Goal: Use online tool/utility: Utilize a website feature to perform a specific function

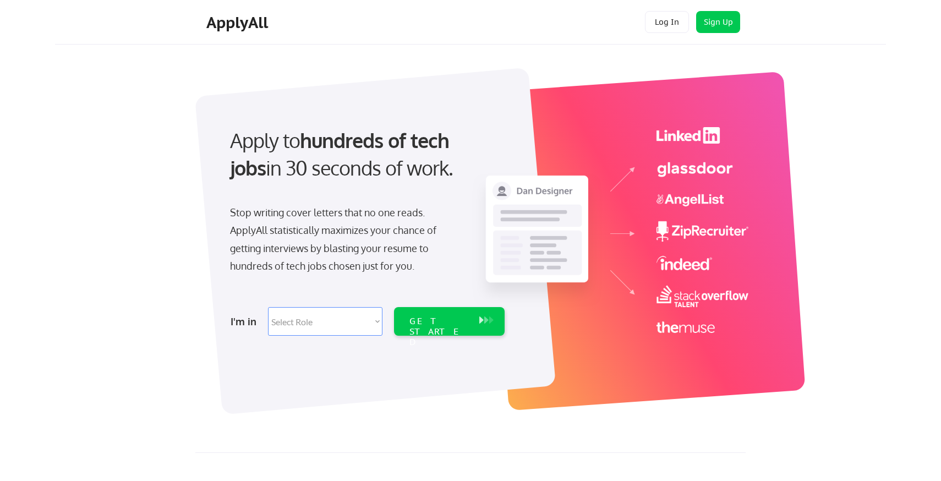
click at [314, 325] on select "Select Role Software Engineering Product Management Customer Success Sales UI/U…" at bounding box center [325, 321] width 115 height 29
select select ""technical_project_program_mgmt""
click at [268, 307] on select "Select Role Software Engineering Product Management Customer Success Sales UI/U…" at bounding box center [325, 321] width 115 height 29
select select ""technical_project_program_mgmt""
click at [378, 325] on select "Select Role Software Engineering Product Management Customer Success Sales UI/U…" at bounding box center [325, 321] width 115 height 29
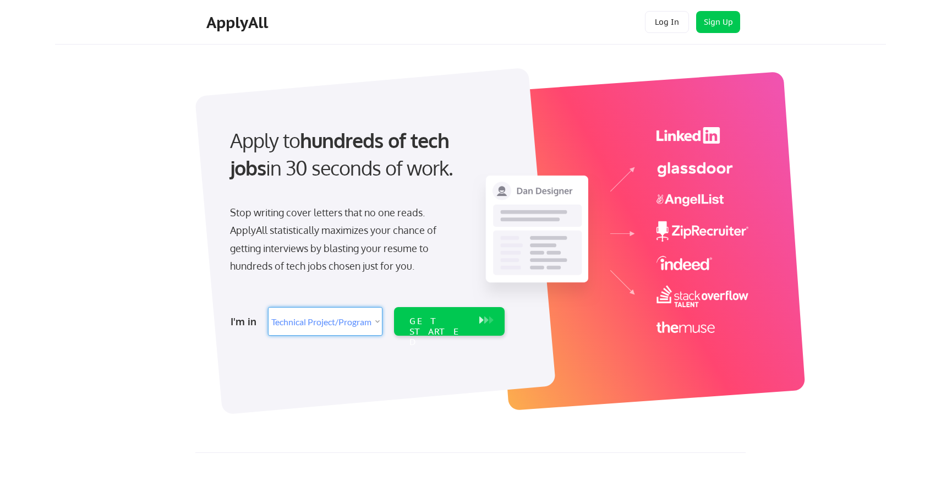
select select ""customer_support""
click at [268, 307] on select "Select Role Software Engineering Product Management Customer Success Sales UI/U…" at bounding box center [325, 321] width 115 height 29
select select ""customer_support""
click at [420, 326] on div "GET STARTED" at bounding box center [439, 332] width 59 height 32
